Goal: Information Seeking & Learning: Learn about a topic

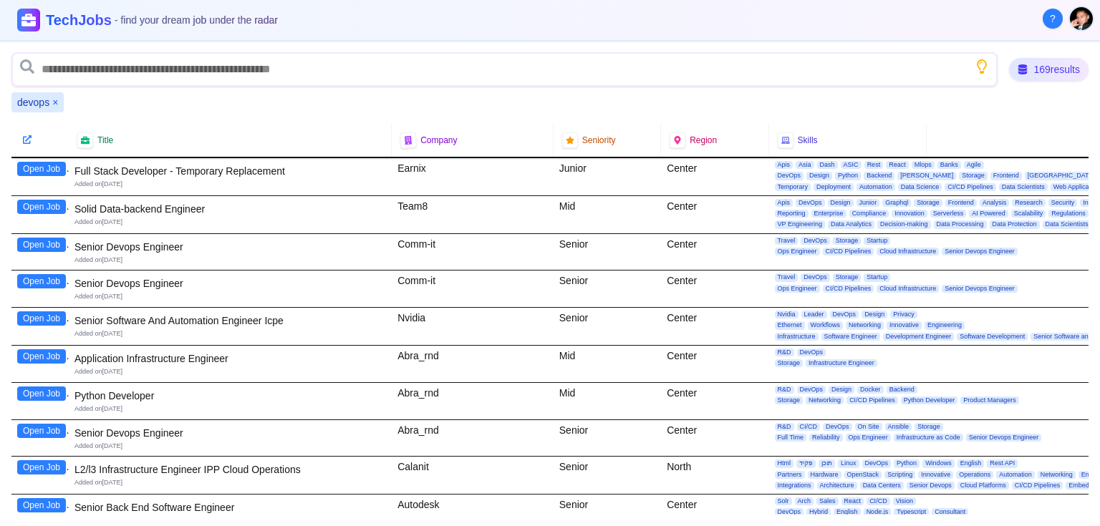
scroll to position [515, 0]
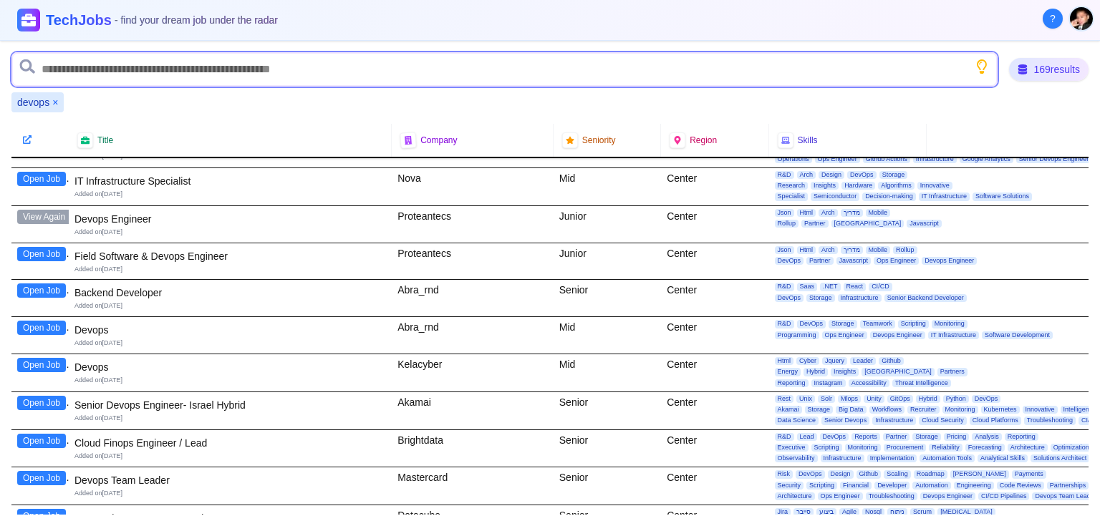
click at [152, 74] on input "text" at bounding box center [504, 69] width 986 height 34
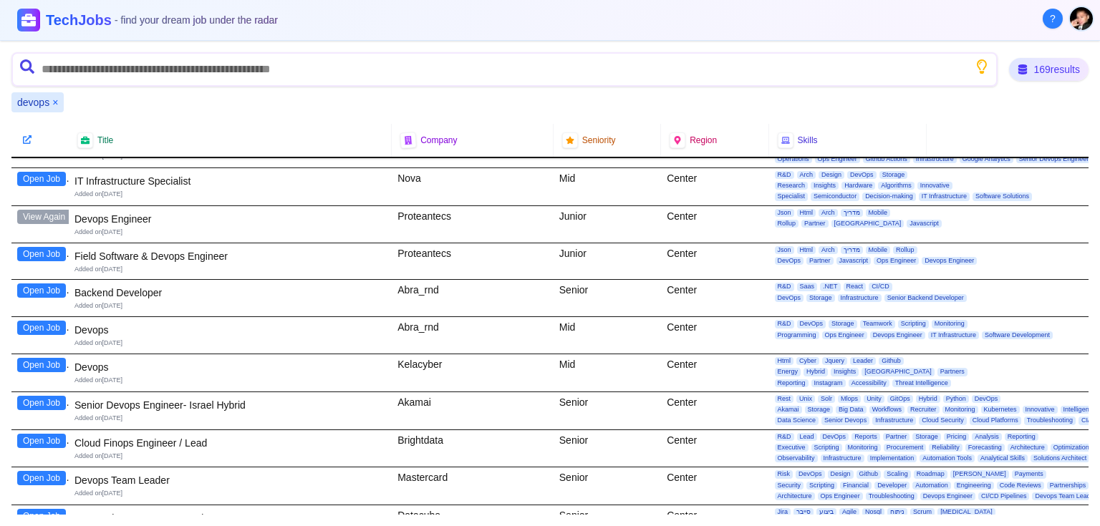
click at [55, 100] on button "×" at bounding box center [55, 102] width 6 height 14
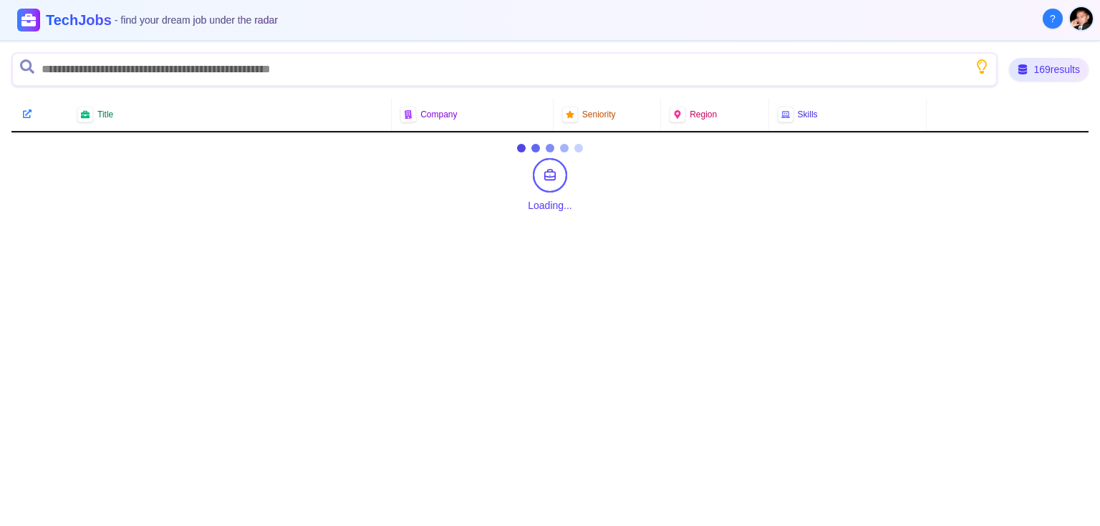
scroll to position [0, 0]
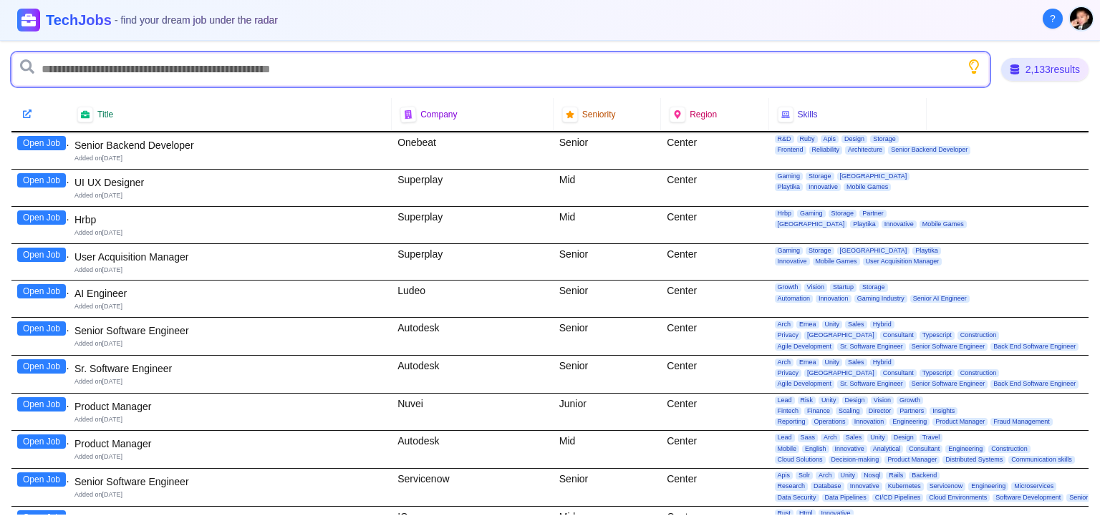
click at [117, 65] on input "text" at bounding box center [500, 69] width 978 height 34
type input "**"
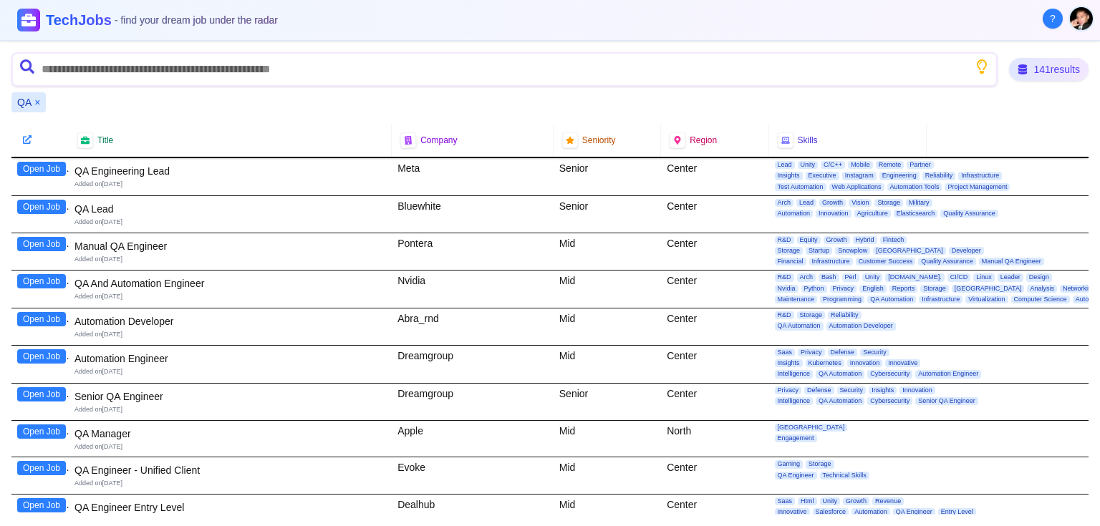
click at [34, 165] on button "Open Job" at bounding box center [41, 169] width 49 height 14
click at [37, 203] on button "Open Job" at bounding box center [41, 207] width 49 height 14
click at [49, 392] on button "Open Job" at bounding box center [41, 394] width 49 height 14
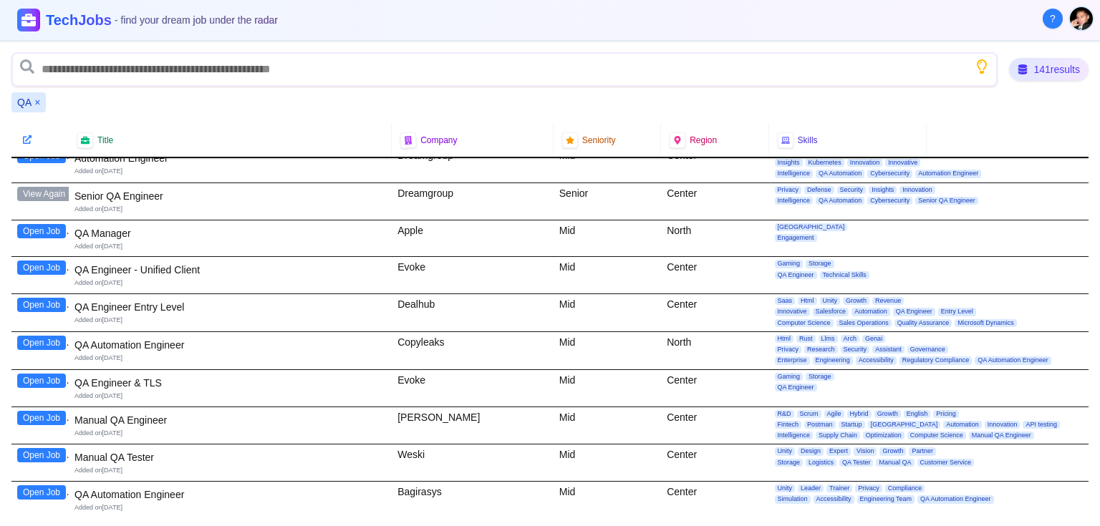
scroll to position [229, 0]
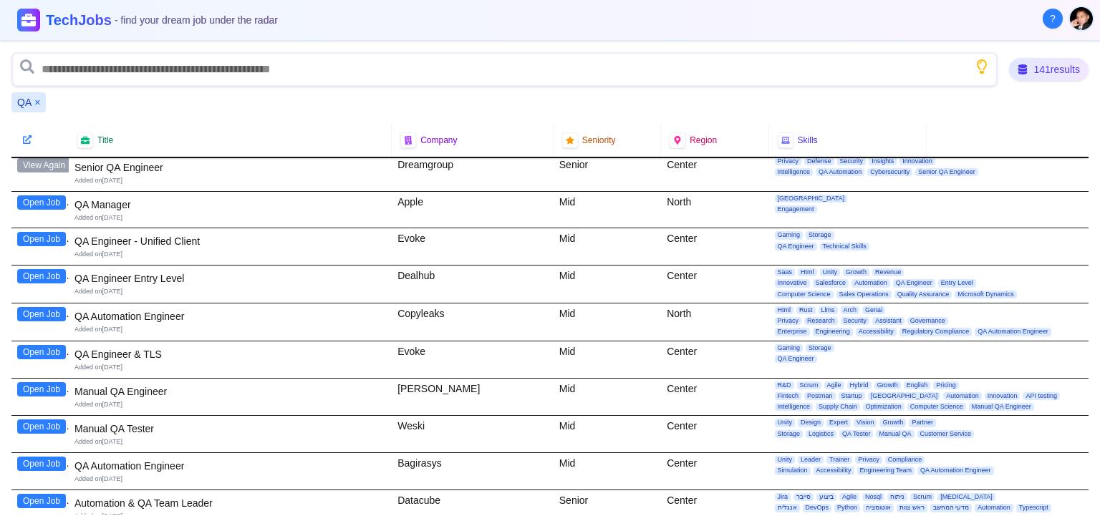
click at [40, 385] on button "Open Job" at bounding box center [41, 389] width 49 height 14
click at [36, 424] on button "Open Job" at bounding box center [41, 427] width 49 height 14
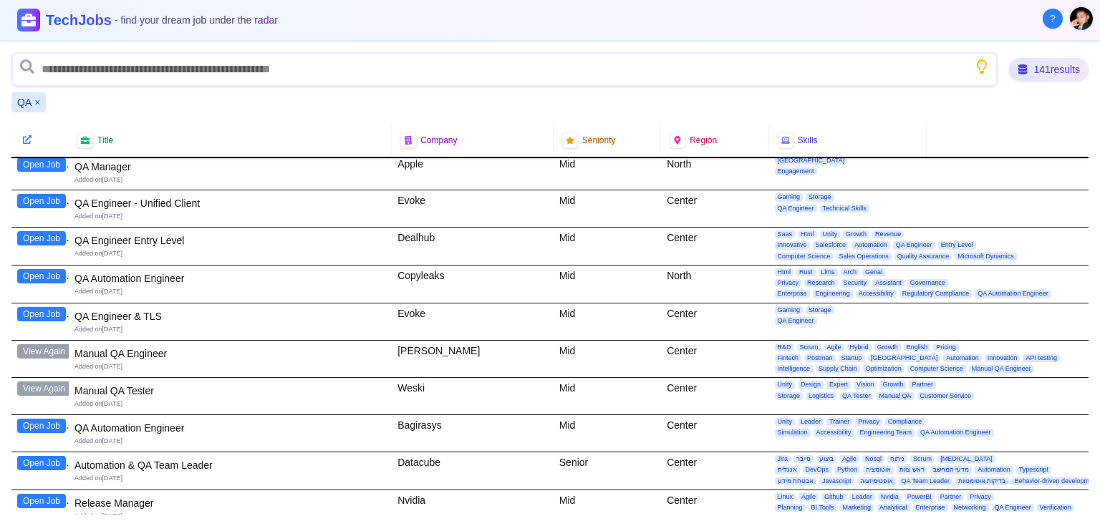
scroll to position [344, 0]
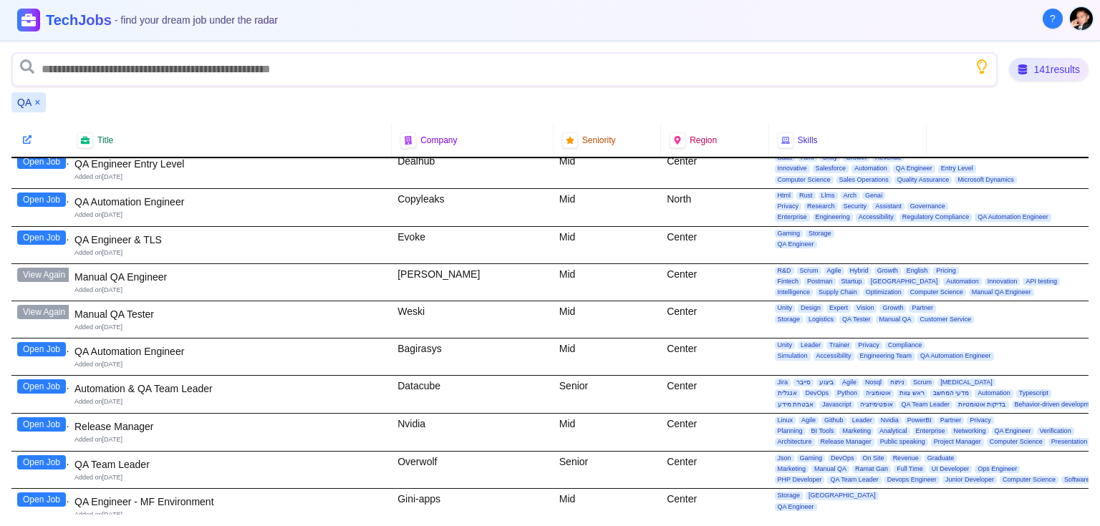
click at [39, 420] on button "Open Job" at bounding box center [41, 424] width 49 height 14
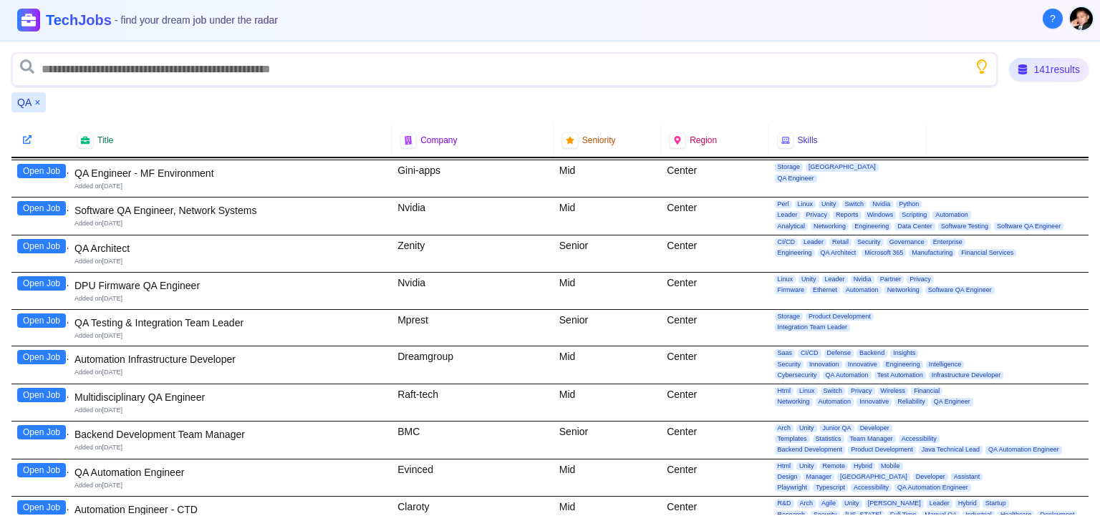
scroll to position [687, 0]
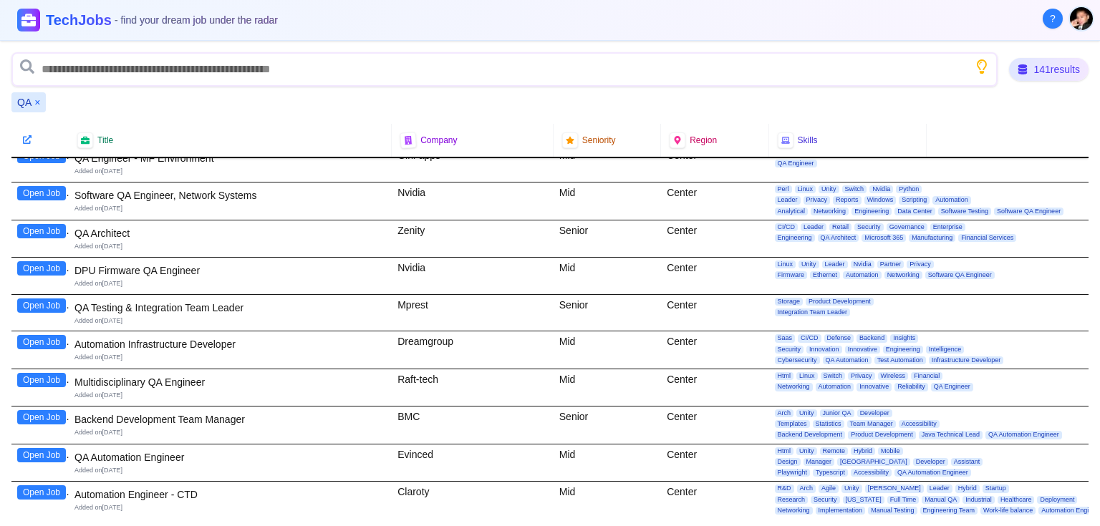
click at [46, 374] on button "Open Job" at bounding box center [41, 380] width 49 height 14
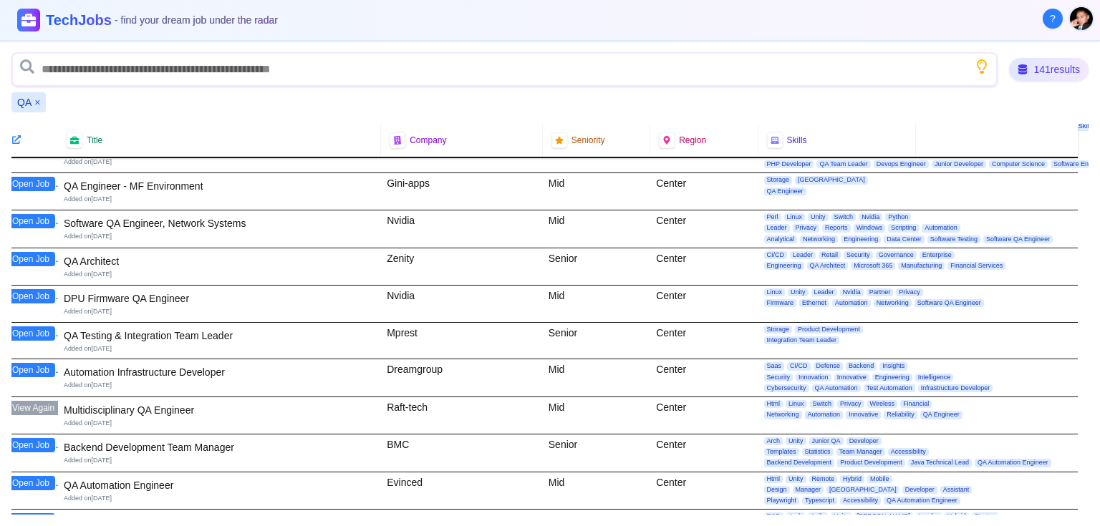
scroll to position [687, 11]
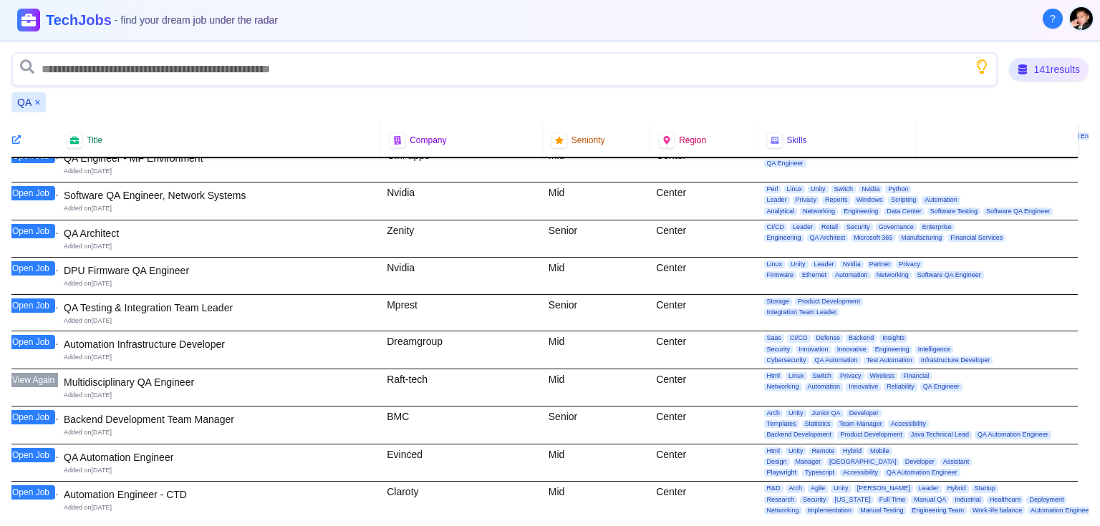
click at [26, 228] on button "Open Job" at bounding box center [30, 231] width 49 height 14
click at [39, 373] on button "View Again" at bounding box center [33, 380] width 54 height 14
